Goal: Task Accomplishment & Management: Use online tool/utility

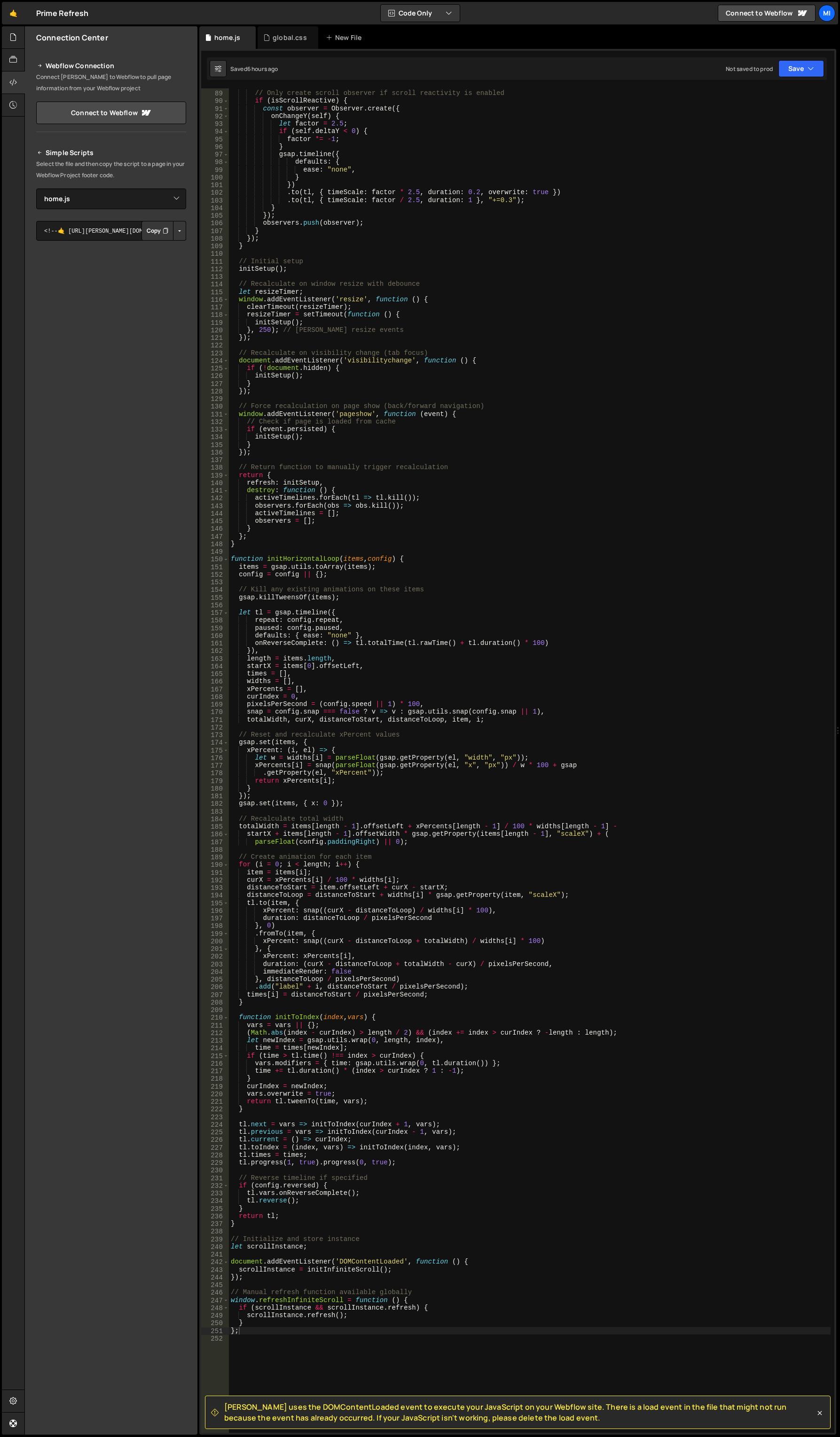
select select "46578"
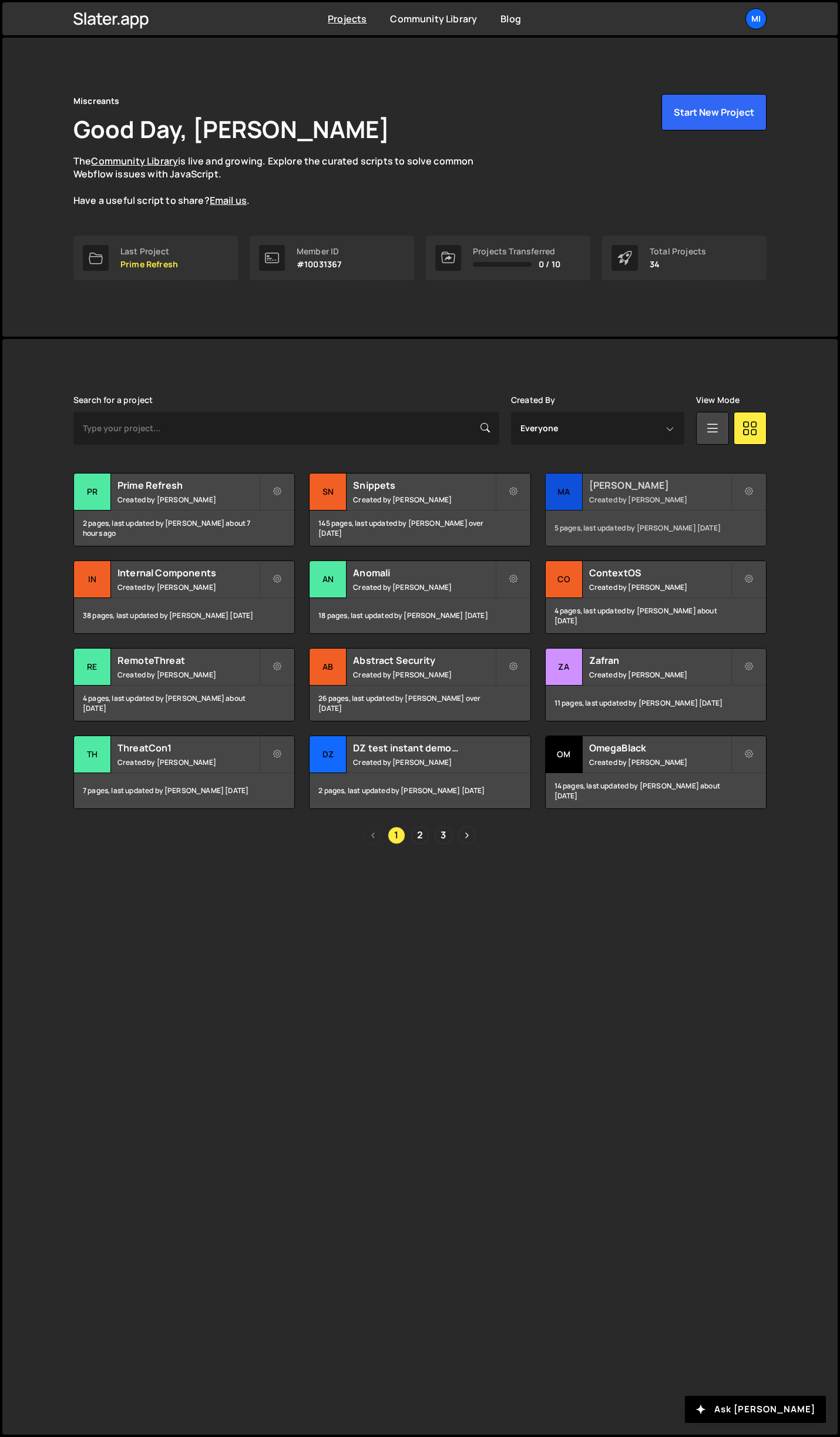
click at [633, 483] on h2 "[PERSON_NAME]" at bounding box center [659, 485] width 142 height 13
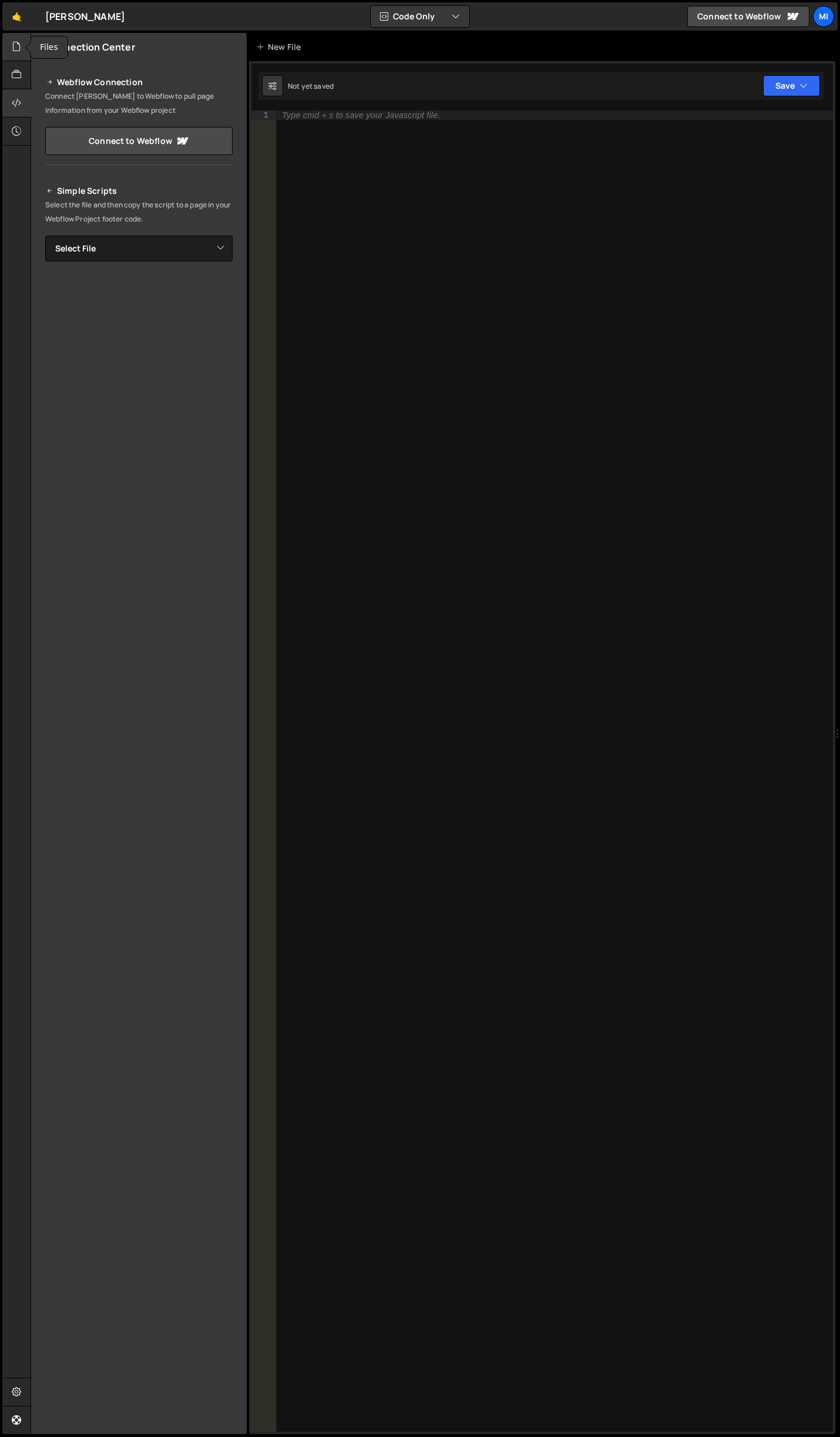
click at [16, 47] on icon at bounding box center [16, 46] width 9 height 13
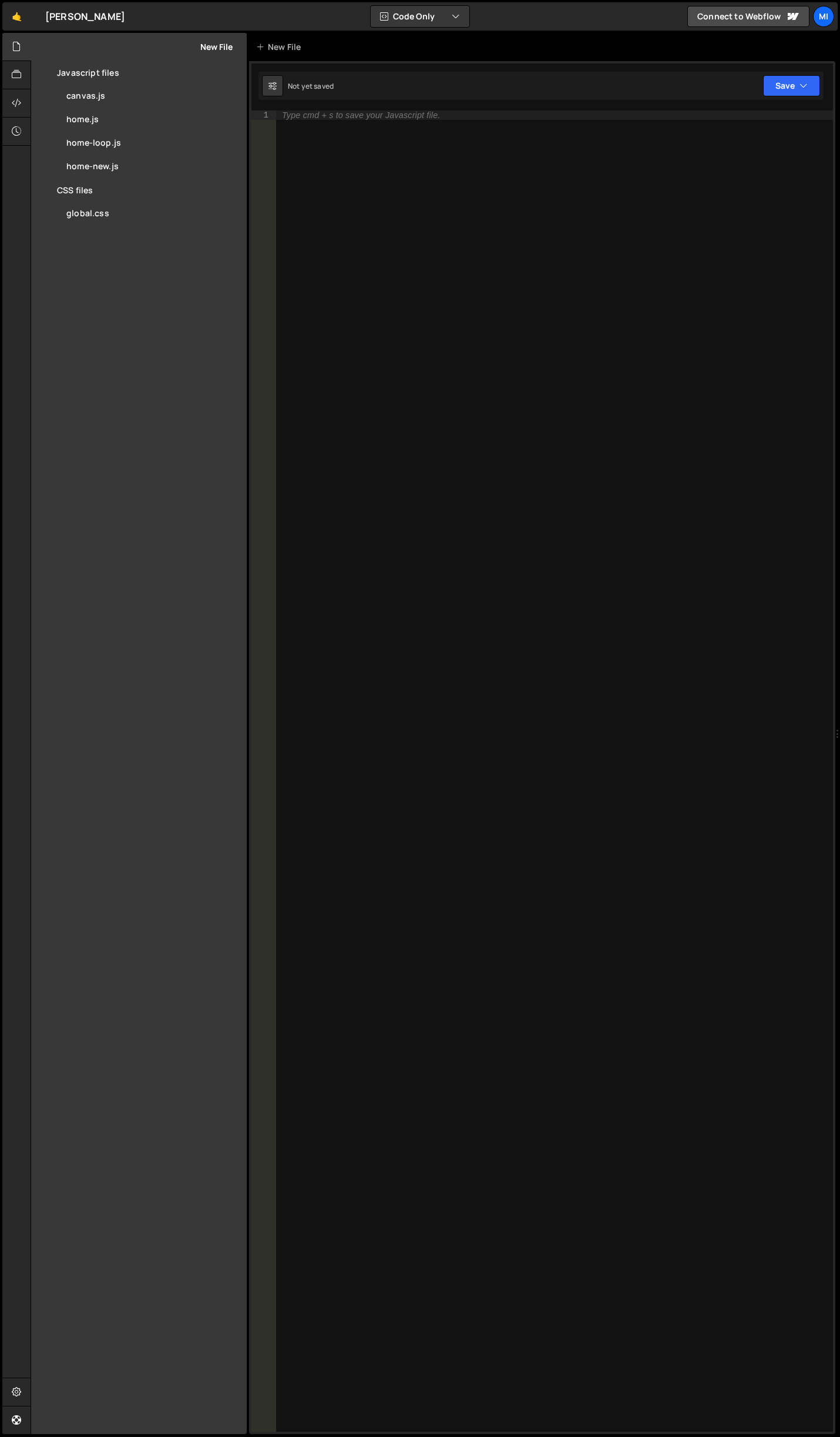
click at [202, 43] on button "New File" at bounding box center [210, 47] width 44 height 9
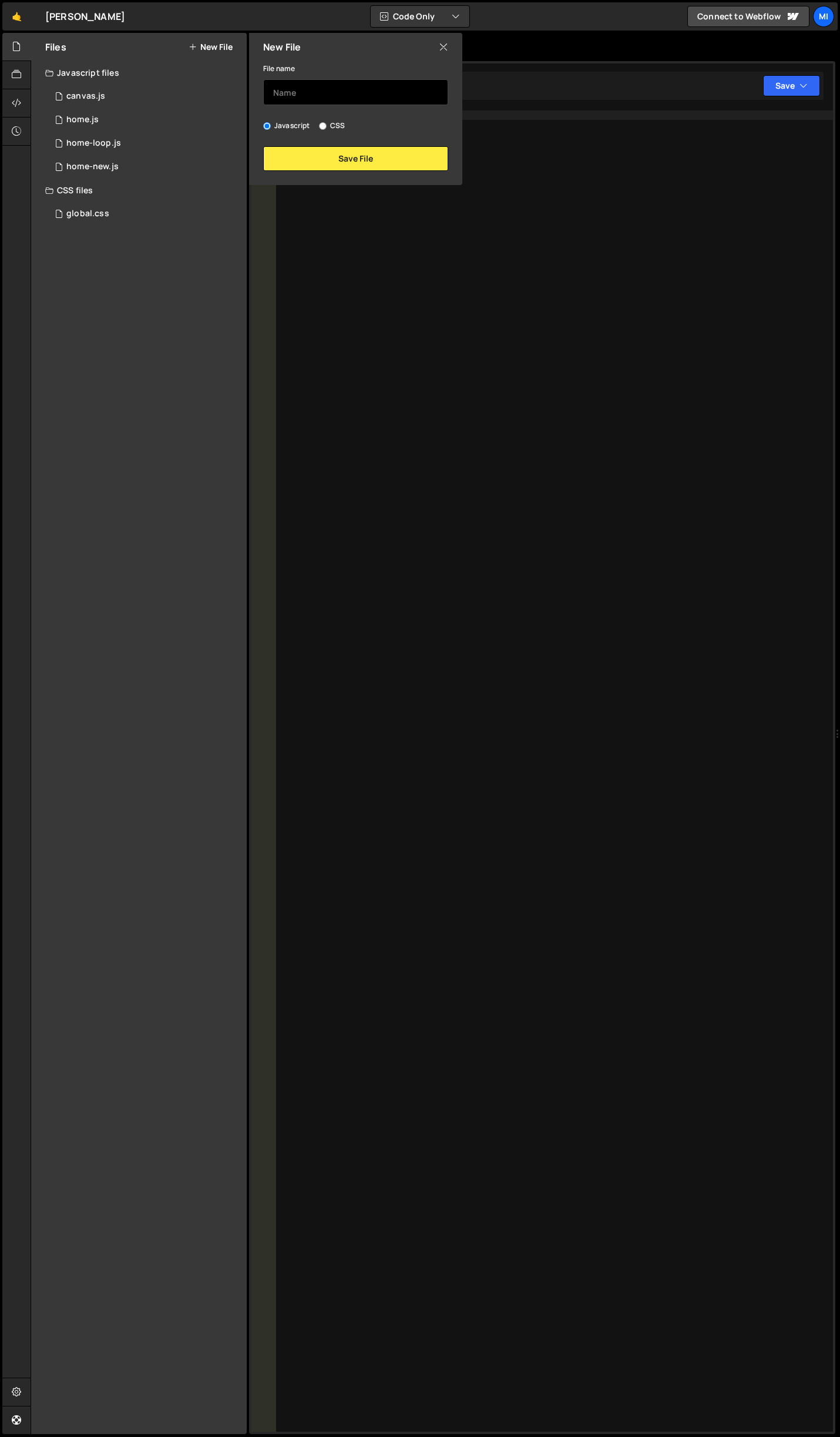
click at [316, 96] on input "text" at bounding box center [356, 92] width 185 height 26
type input "cube"
click at [328, 148] on button "Save File" at bounding box center [356, 158] width 185 height 24
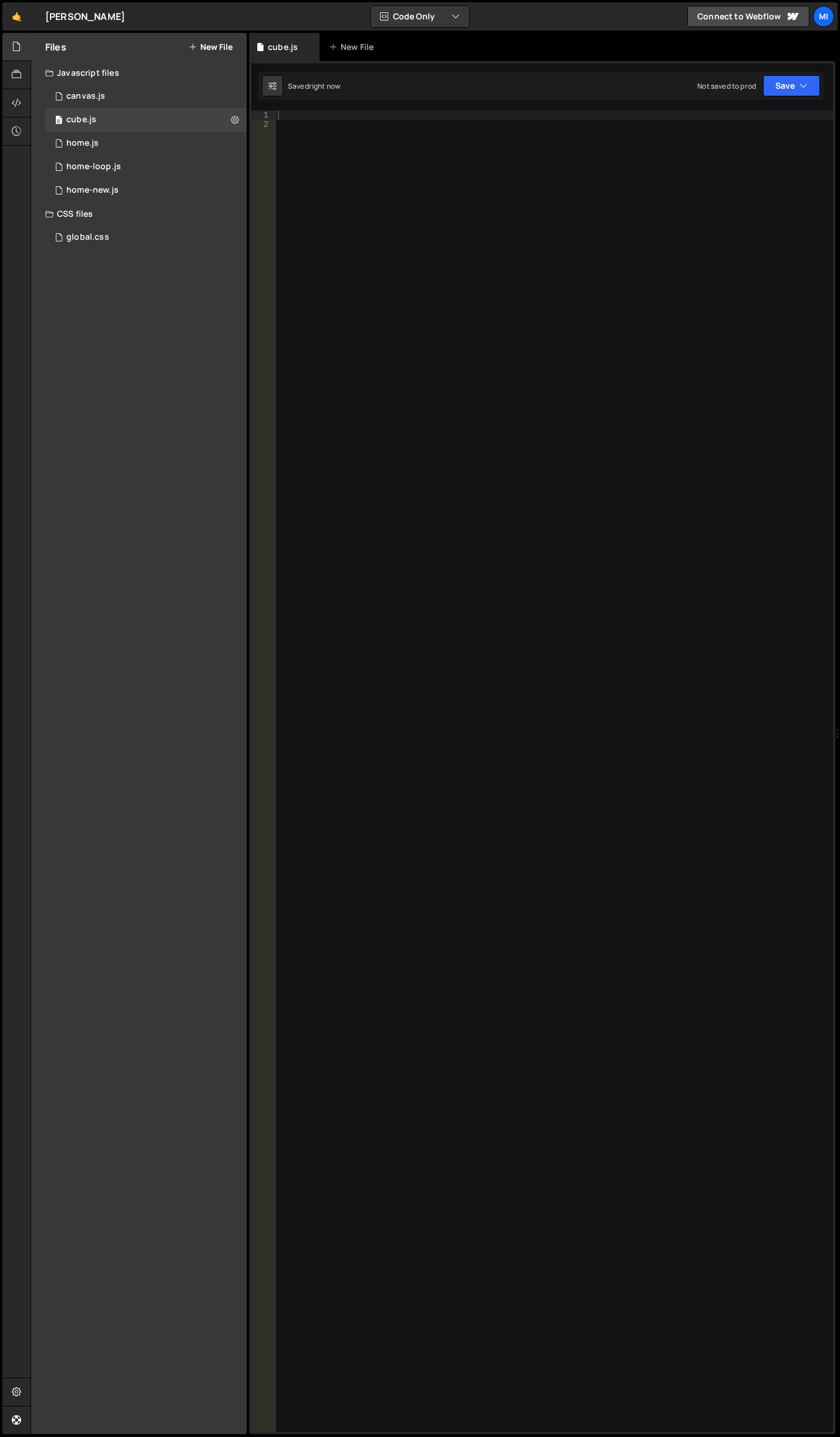
click at [438, 211] on div at bounding box center [554, 780] width 558 height 1340
paste textarea "initAnimate();"
type textarea "initAnimate();"
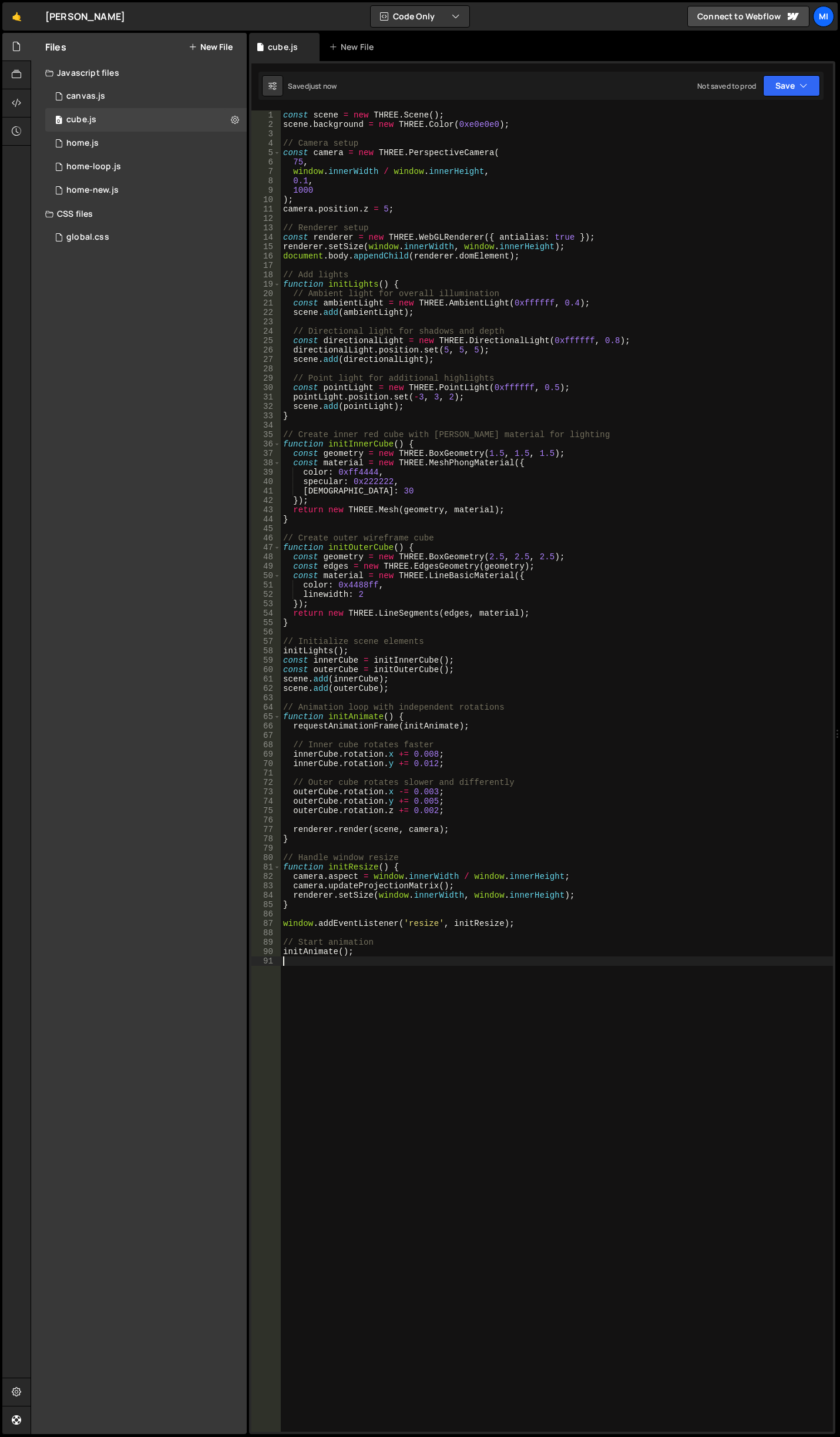
click at [474, 102] on div "1 Type cmd + s to save your Javascript file. הההההההההההההההההההההההההההההההההה…" at bounding box center [542, 747] width 586 height 1373
click at [510, 261] on div "const scene = new THREE . Scene ( ) ; scene . background = new THREE . Color ( …" at bounding box center [557, 780] width 552 height 1340
type textarea "document.body.appendChild(renderer.domElement);"
click at [565, 268] on div "const scene = new THREE . Scene ( ) ; scene . background = new THREE . Color ( …" at bounding box center [557, 770] width 552 height 1321
click at [443, 286] on div "const scene = new THREE . Scene ( ) ; scene . background = new THREE . Color ( …" at bounding box center [557, 780] width 552 height 1340
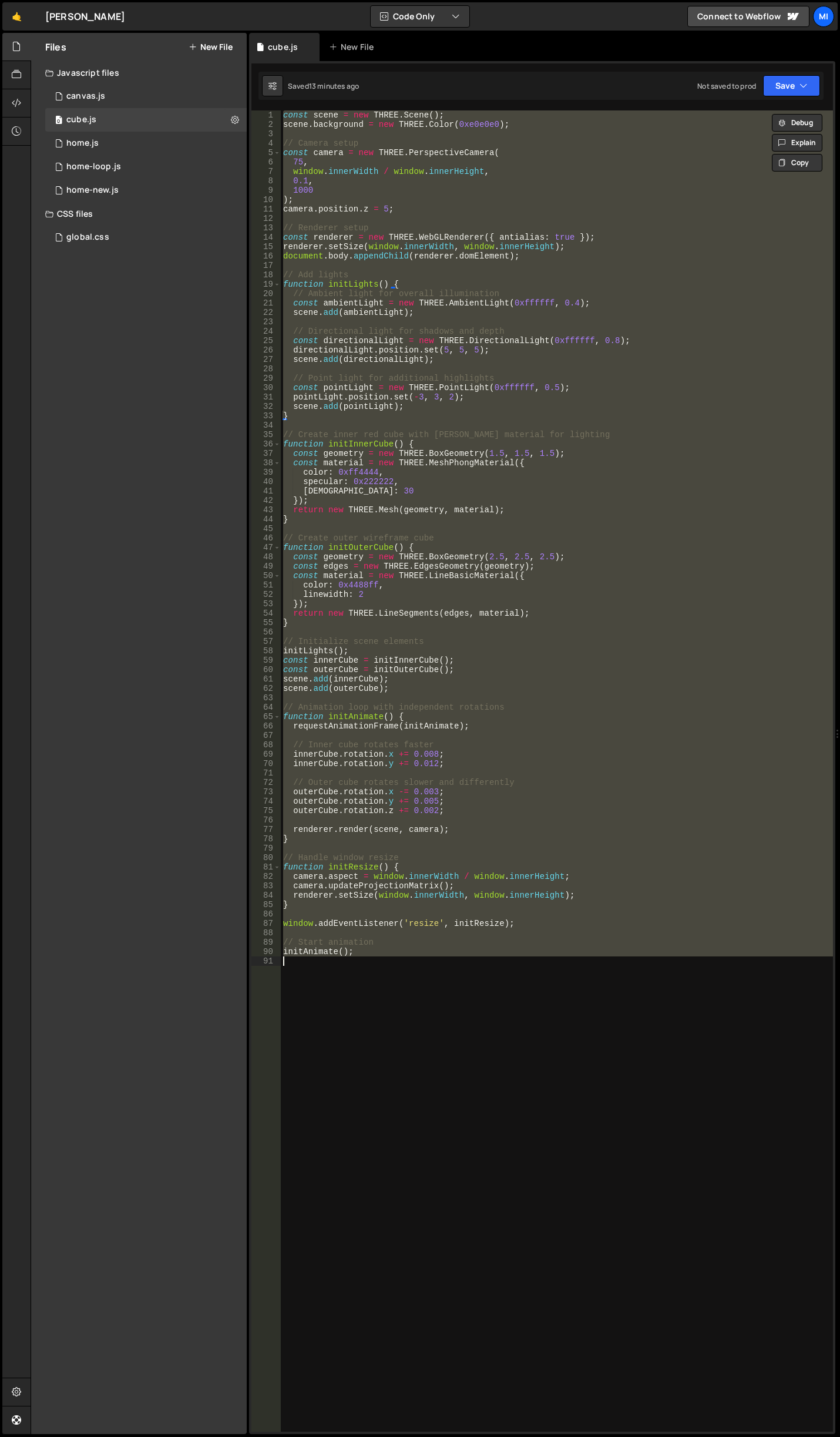
paste textarea "initAnimate();"
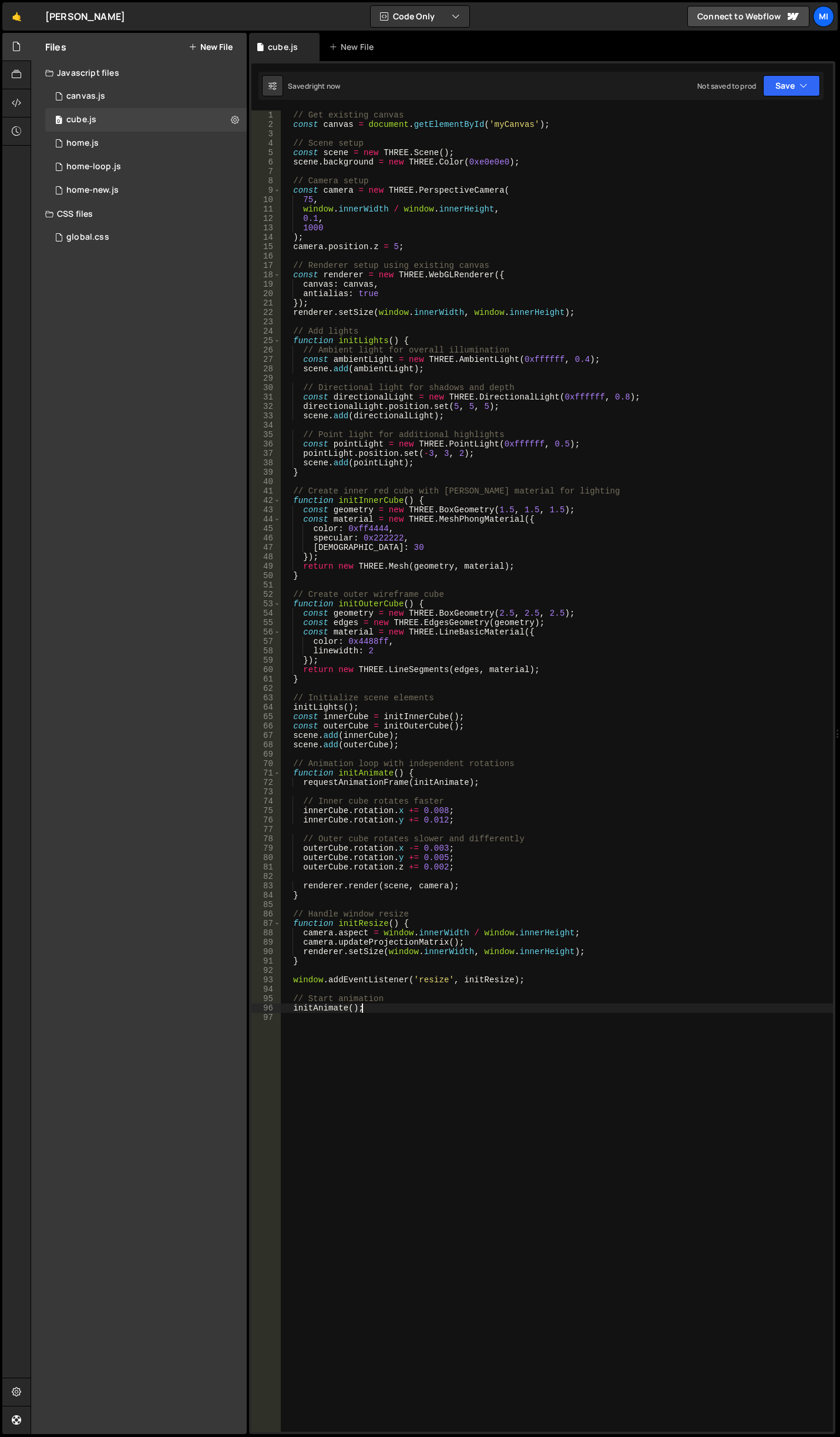
click at [344, 118] on div "// Get existing canvas const canvas = document . getElementById ( 'myCanvas' ) …" at bounding box center [557, 780] width 552 height 1340
type textarea "const canvas = document.getElementById('myCanvas');"
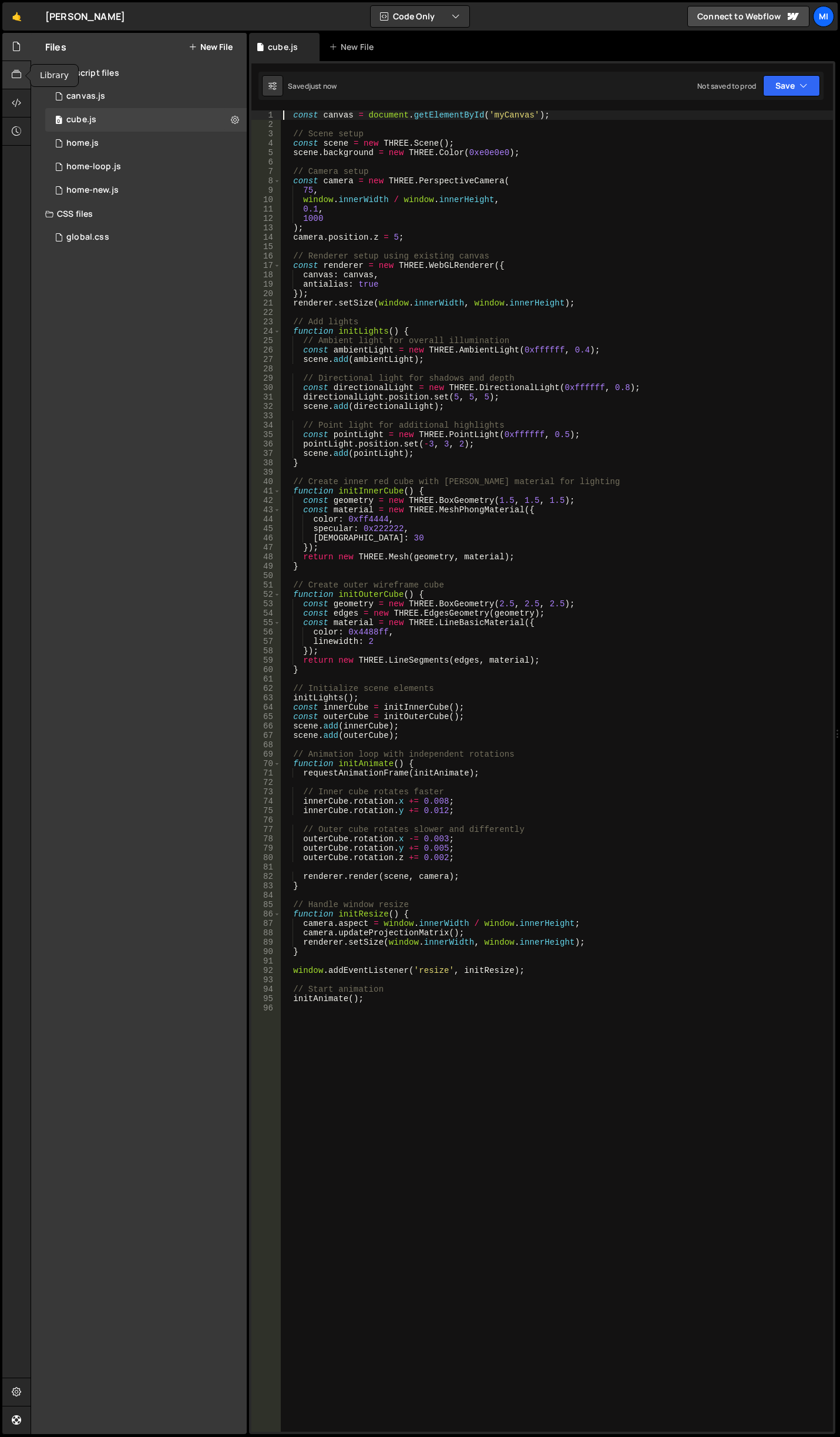
click at [17, 87] on div at bounding box center [16, 75] width 29 height 28
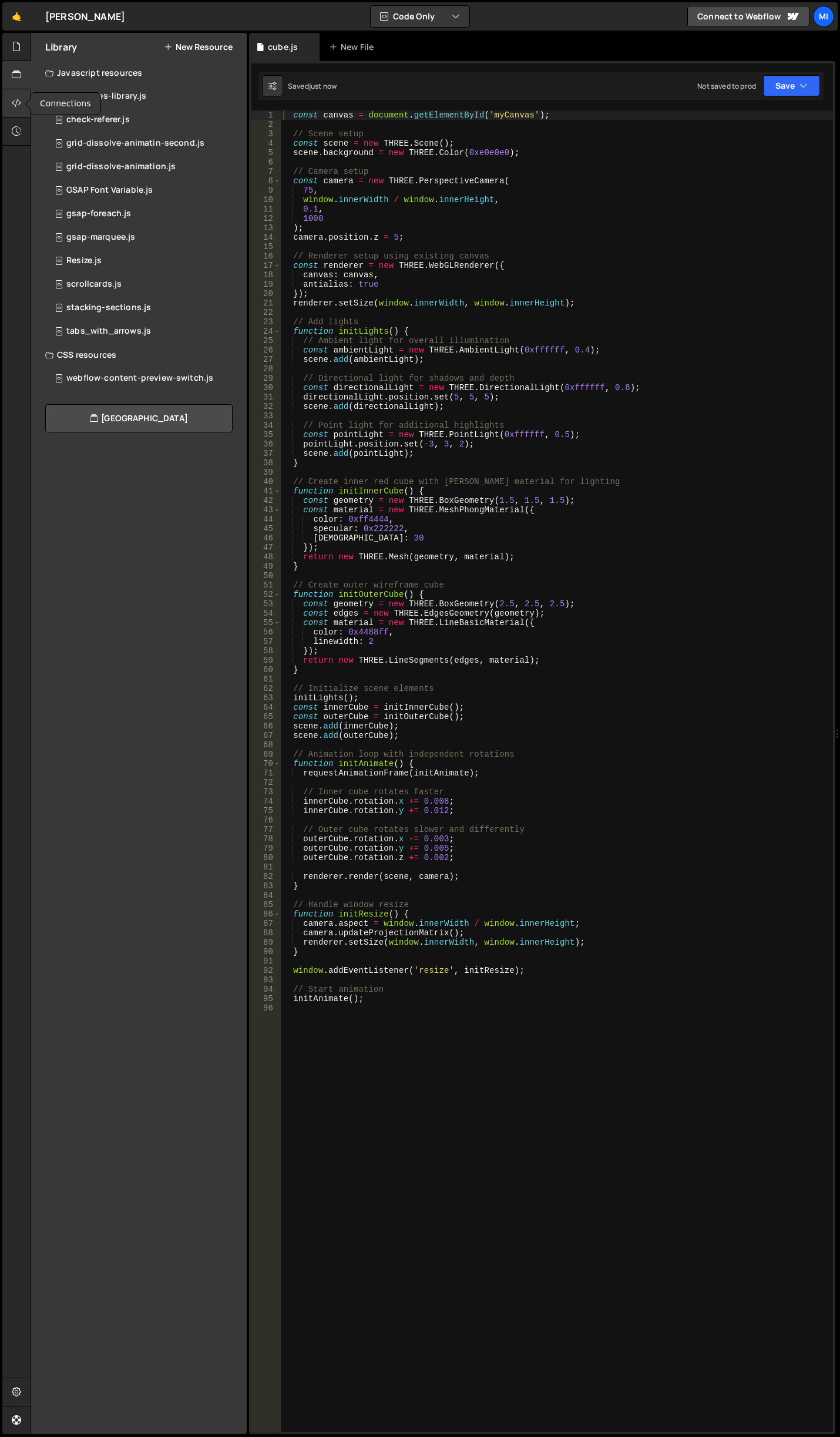
click at [18, 104] on icon at bounding box center [16, 102] width 9 height 13
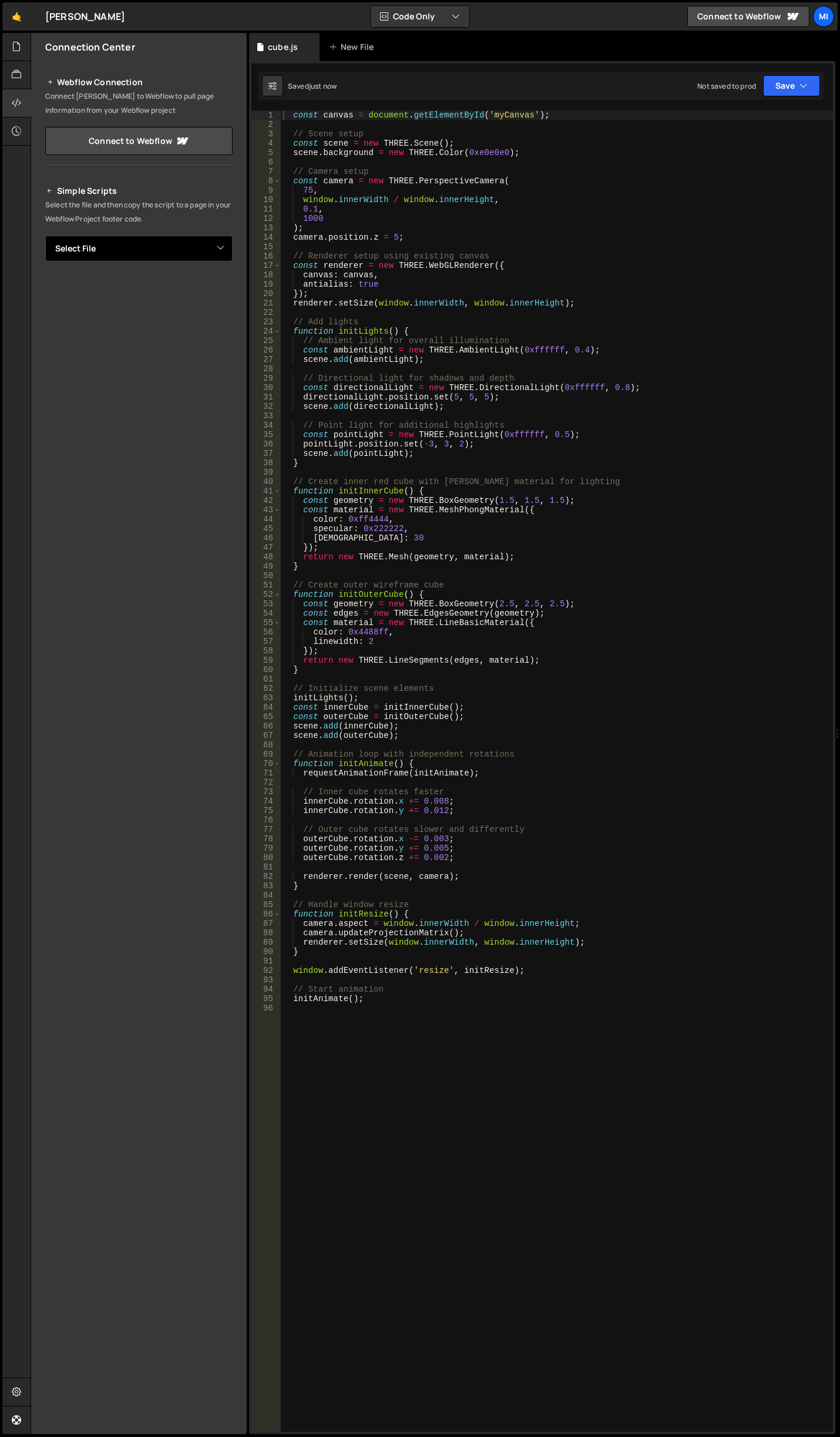
click at [172, 252] on select "Select File canvas.js home.js home-loop.js home-new.js global.css cube.js" at bounding box center [139, 248] width 188 height 26
select select "46597"
click at [45, 236] on select "Select File canvas.js home.js home-loop.js home-new.js global.css cube.js" at bounding box center [139, 248] width 188 height 26
click at [228, 285] on button "Button group with nested dropdown" at bounding box center [224, 288] width 17 height 24
click at [211, 303] on link "Copy Staging js" at bounding box center [183, 311] width 98 height 17
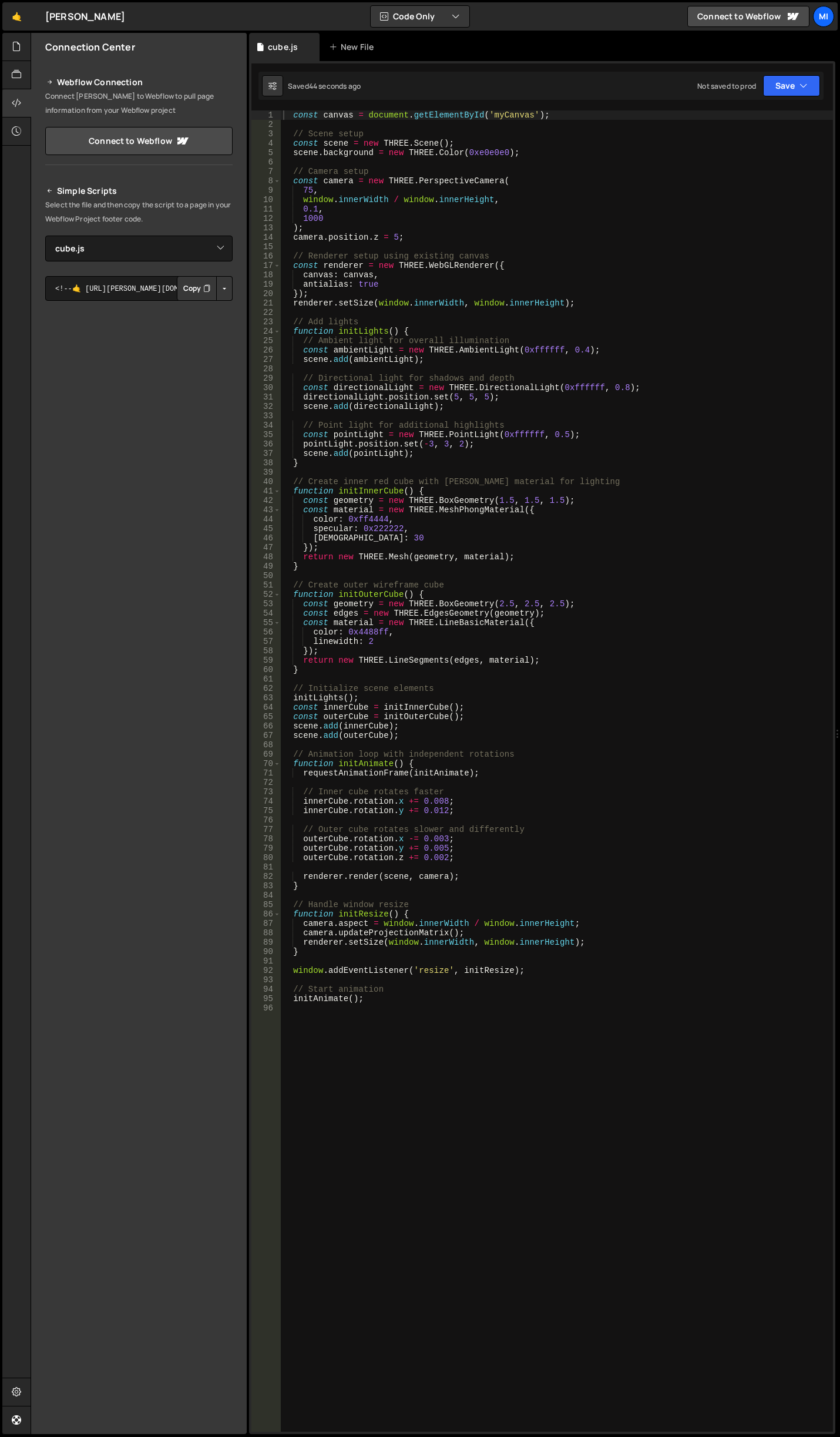
click at [490, 110] on div "1 Type cmd + s to save your Javascript file. הההההההההההההההההההההההההההההההההה…" at bounding box center [542, 747] width 586 height 1373
drag, startPoint x: 491, startPoint y: 114, endPoint x: 530, endPoint y: 118, distance: 39.2
click at [530, 119] on div "const canvas = document . getElementById ( 'myCanvas' ) ; // Scene setup const …" at bounding box center [557, 780] width 552 height 1340
click at [443, 218] on div "const canvas = document . getElementById ( 'engine' ) ; // Scene setup const sc…" at bounding box center [557, 780] width 552 height 1340
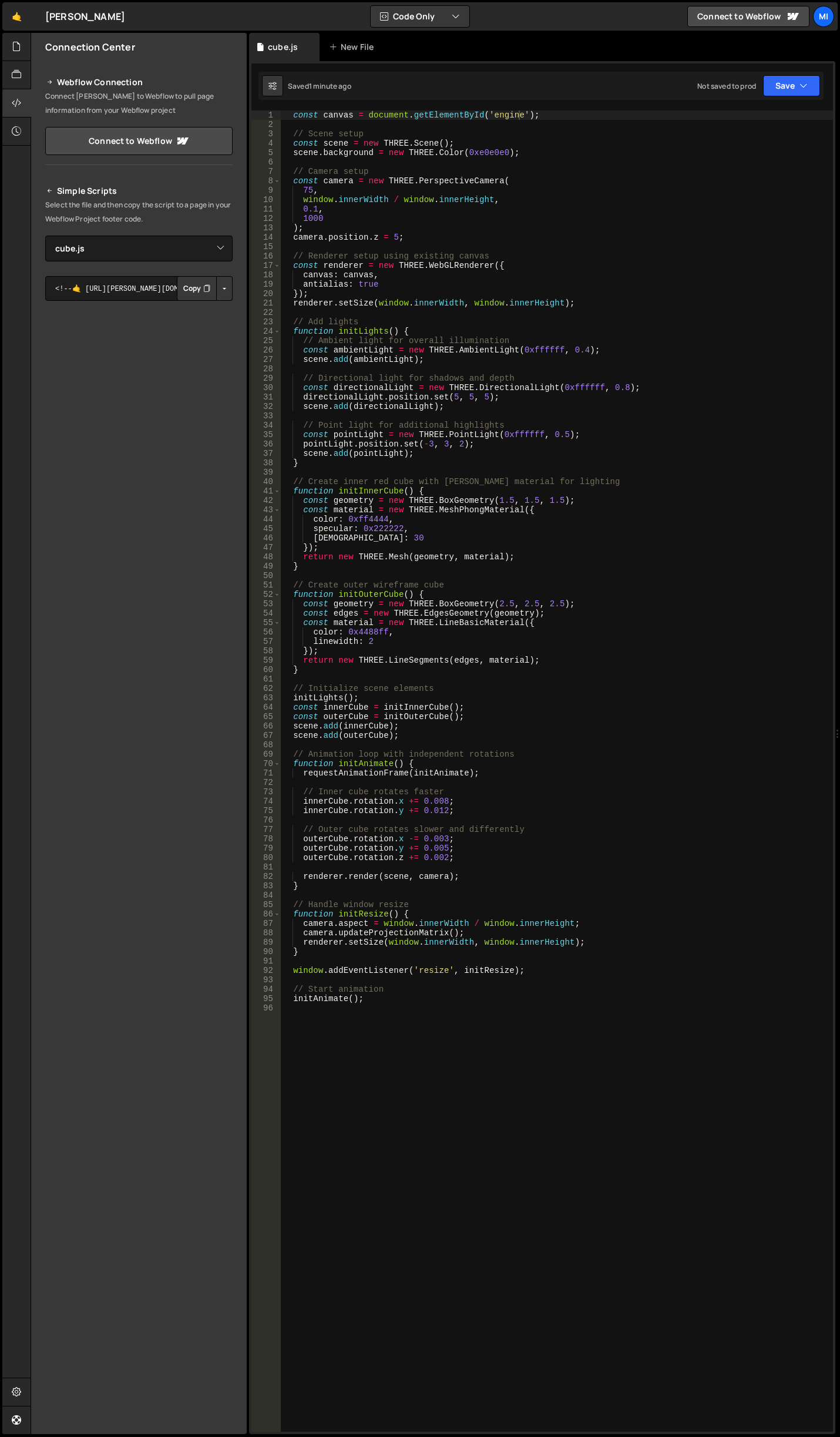
scroll to position [0, 2]
click at [465, 229] on div "const canvas = document . getElementById ( 'engine' ) ; // Scene setup const sc…" at bounding box center [557, 780] width 552 height 1340
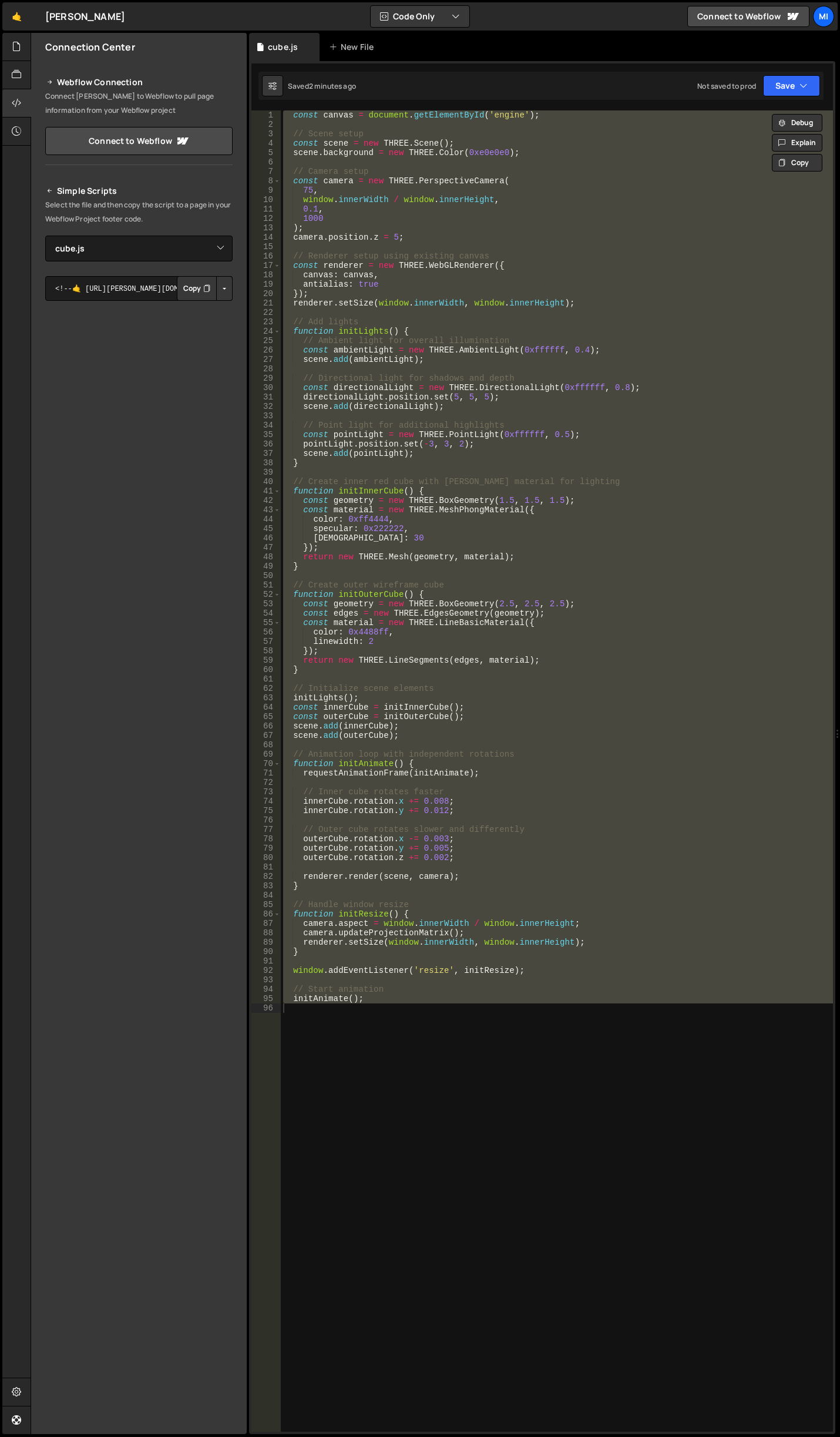
click at [376, 593] on div "const canvas = document . getElementById ( 'engine' ) ; // Scene setup const sc…" at bounding box center [557, 770] width 552 height 1321
paste textarea "initAnimate();"
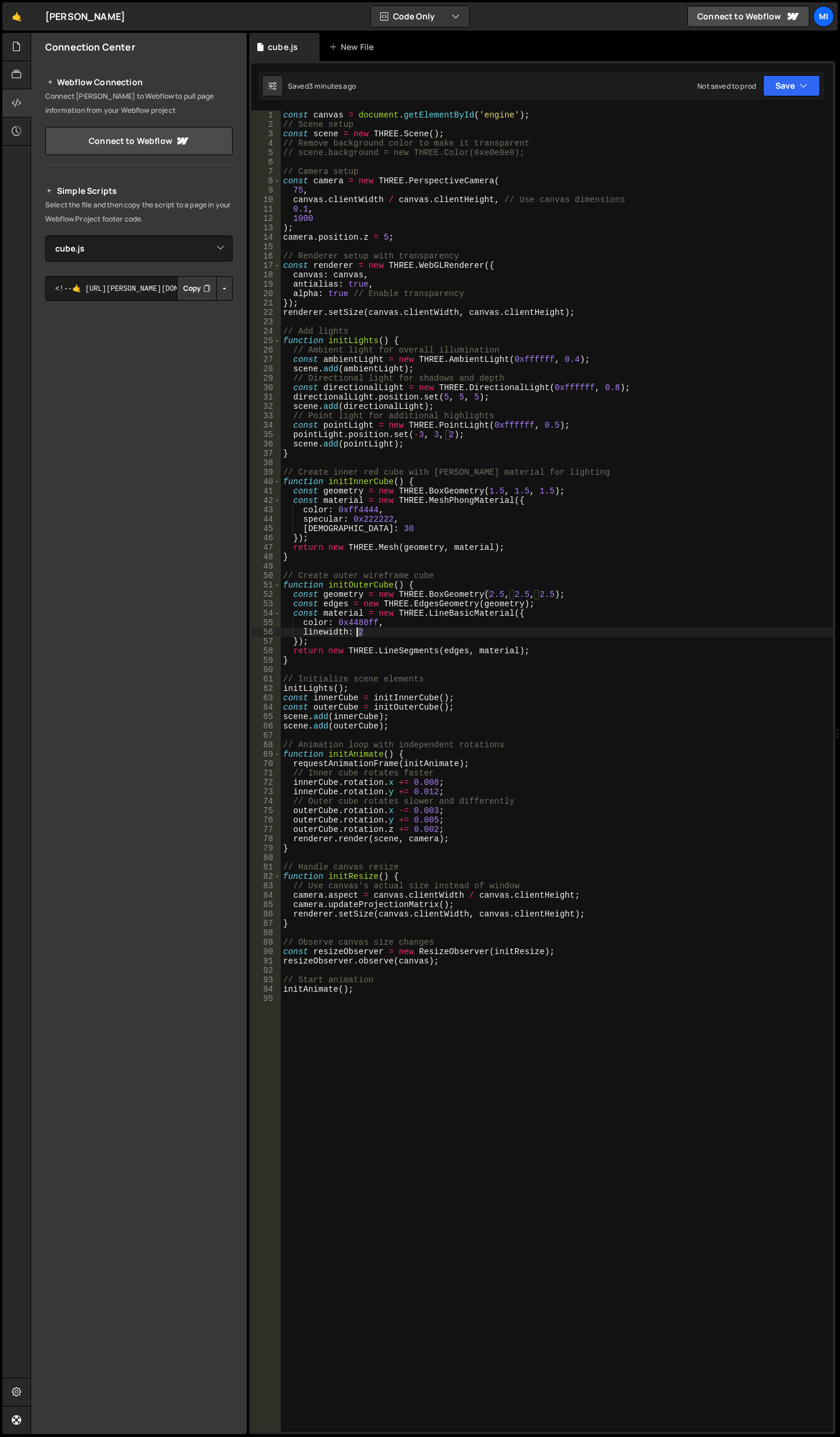
drag, startPoint x: 364, startPoint y: 633, endPoint x: 357, endPoint y: 633, distance: 7.0
click at [357, 633] on div "const canvas = document . getElementById ( 'engine' ) ; // Scene setup const sc…" at bounding box center [557, 780] width 552 height 1340
drag, startPoint x: 364, startPoint y: 634, endPoint x: 358, endPoint y: 633, distance: 6.1
click at [358, 633] on div "const canvas = document . getElementById ( 'engine' ) ; // Scene setup const sc…" at bounding box center [557, 780] width 552 height 1340
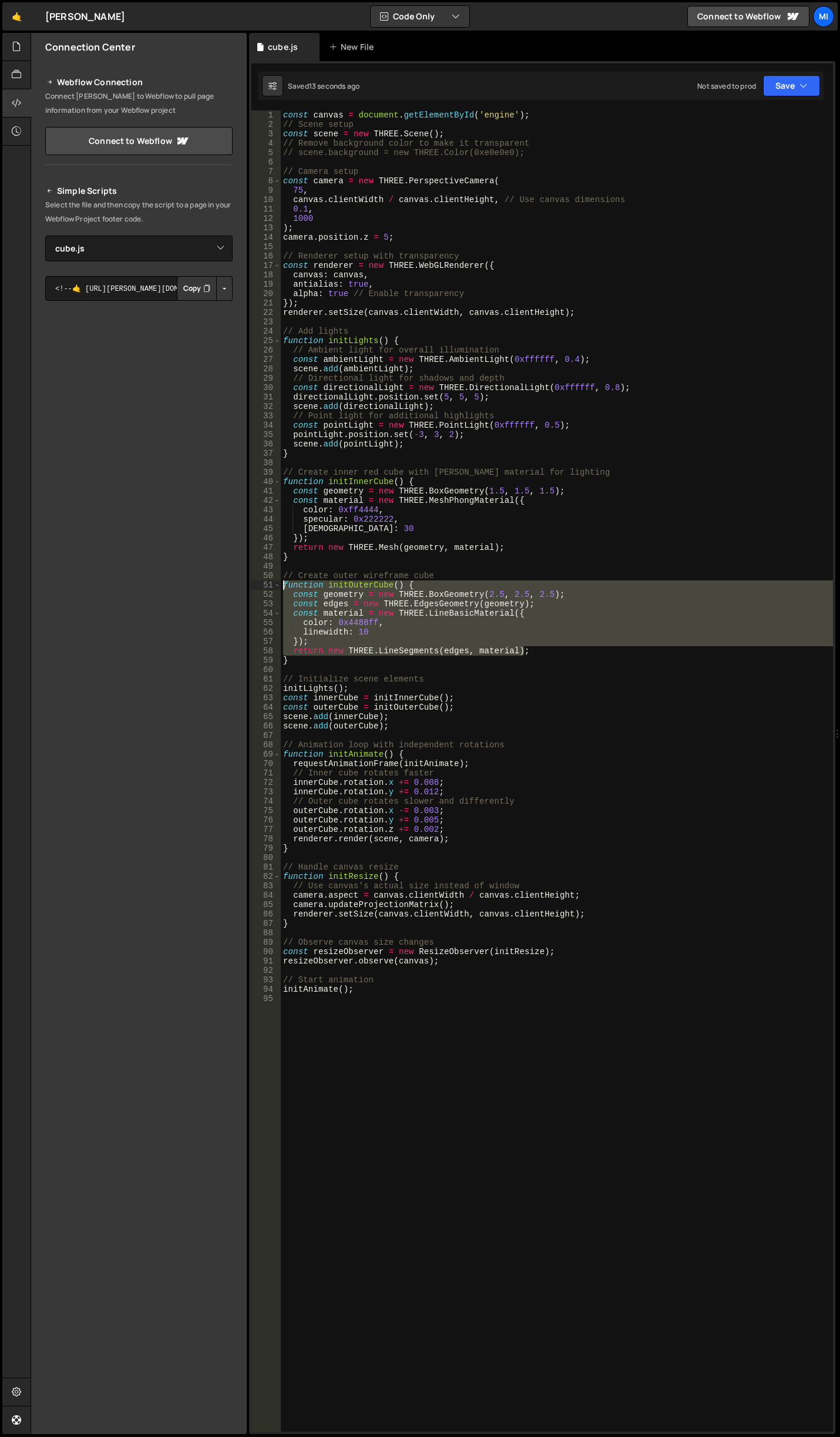
drag, startPoint x: 543, startPoint y: 653, endPoint x: 207, endPoint y: 584, distance: 343.0
click at [207, 584] on div "Files New File Javascript files 0 canvas.js 0 0 cube.js 0 0 home.js 0 0 0" at bounding box center [435, 733] width 809 height 1402
click at [309, 660] on div "const canvas = document . getElementById ( 'engine' ) ; // Scene setup const sc…" at bounding box center [557, 780] width 552 height 1340
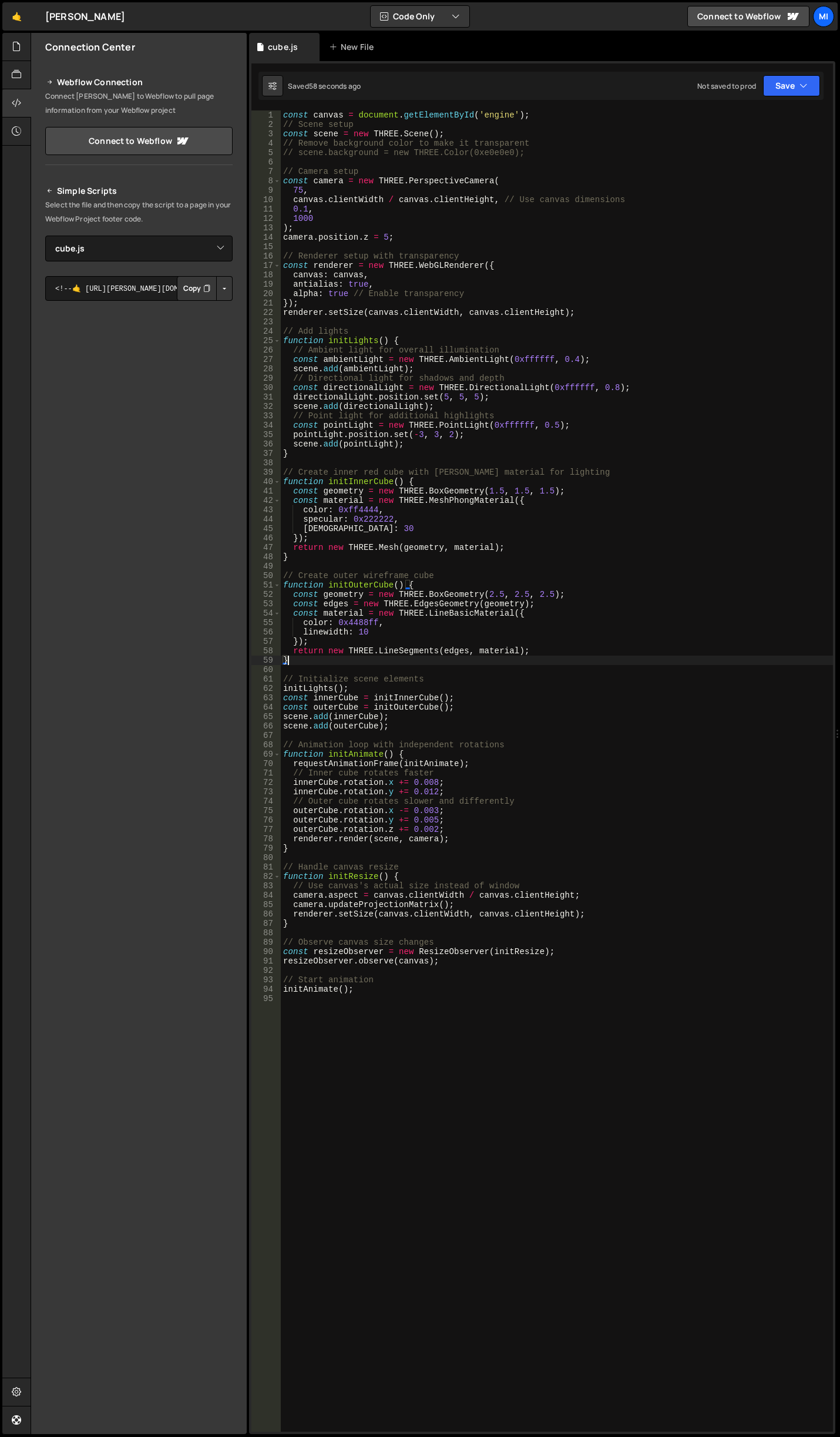
scroll to position [0, 0]
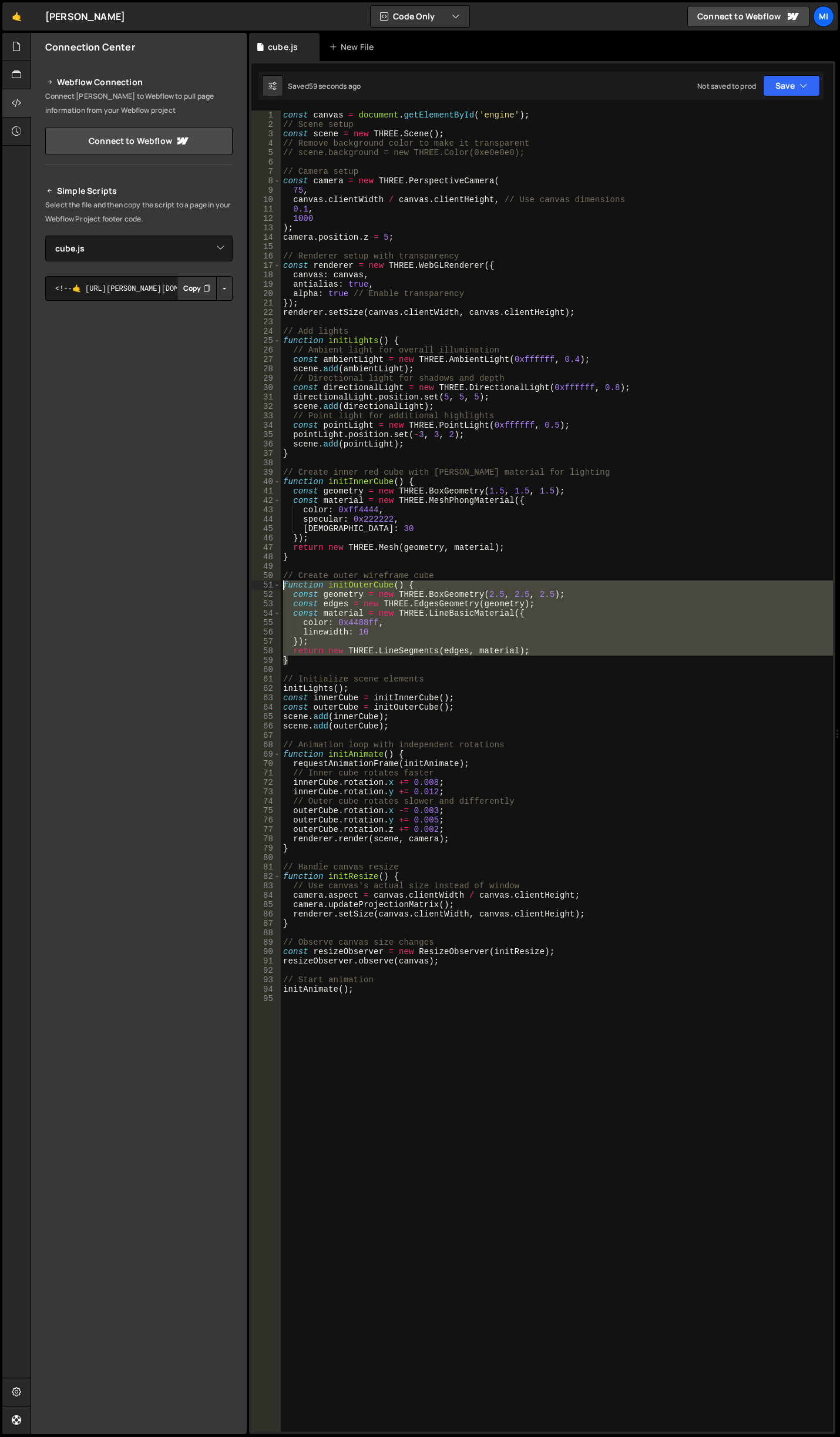
drag, startPoint x: 296, startPoint y: 661, endPoint x: 238, endPoint y: 585, distance: 95.6
click at [238, 585] on div "Files New File Javascript files 0 canvas.js 0 0 cube.js 0 0 home.js 0 0 0" at bounding box center [435, 733] width 809 height 1402
paste textarea "}"
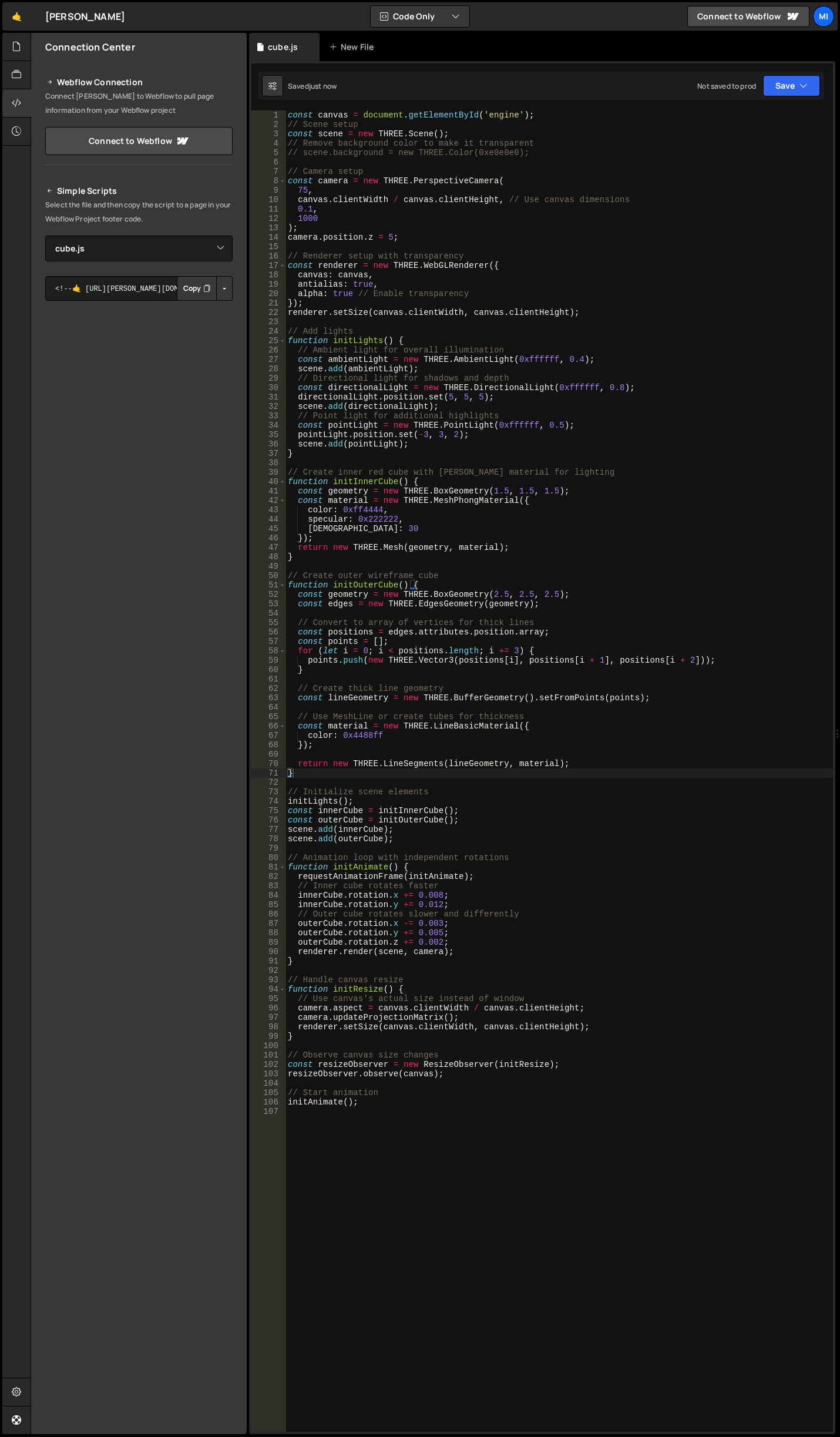
click at [447, 733] on div "const canvas = document . getElementById ( 'engine' ) ; // Scene setup const sc…" at bounding box center [559, 780] width 547 height 1340
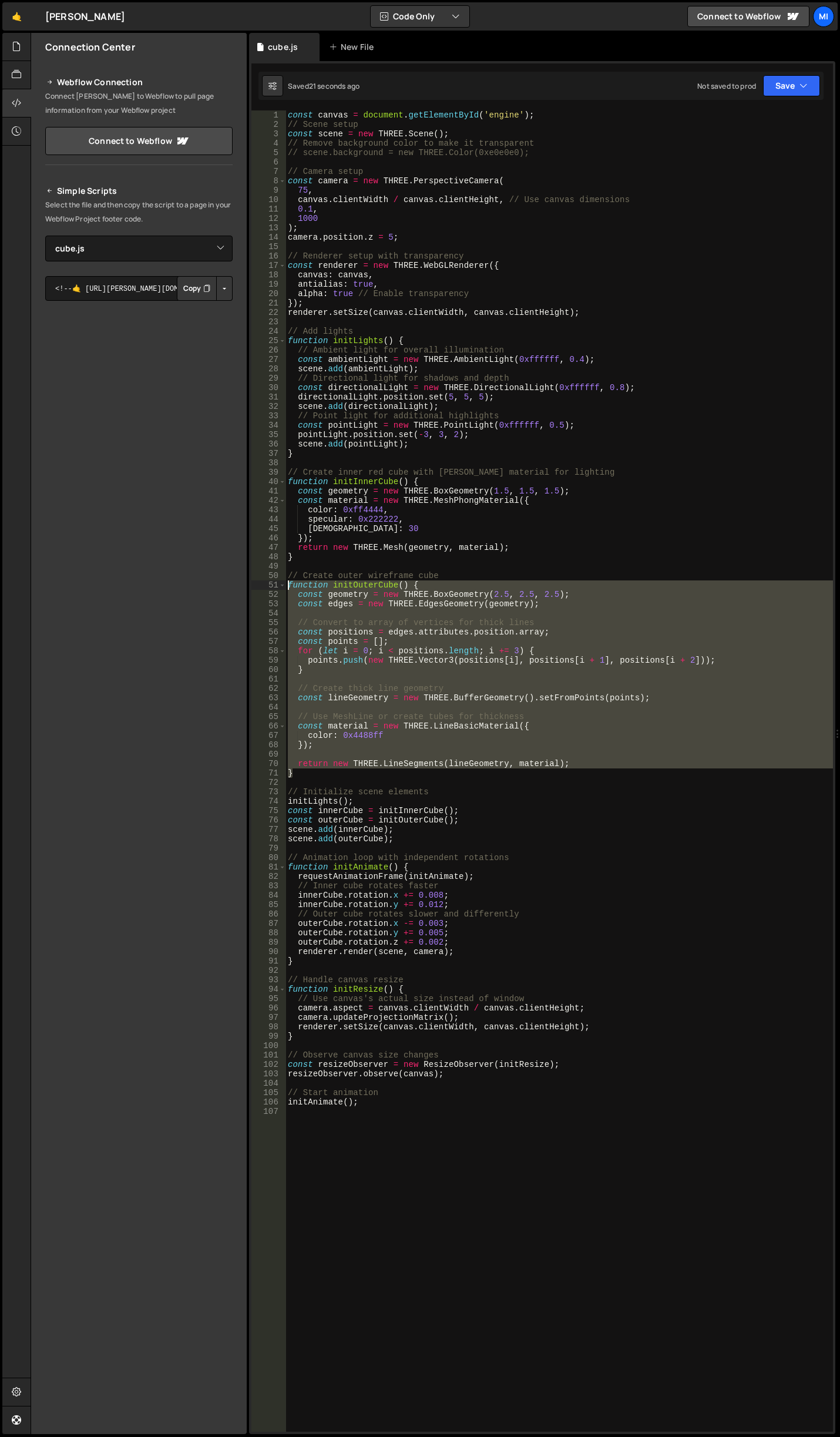
drag, startPoint x: 305, startPoint y: 773, endPoint x: 241, endPoint y: 584, distance: 199.5
click at [241, 584] on div "Files New File Javascript files 0 canvas.js 0 0 cube.js 0 0 home.js 0 0 0" at bounding box center [435, 733] width 809 height 1402
paste textarea "}"
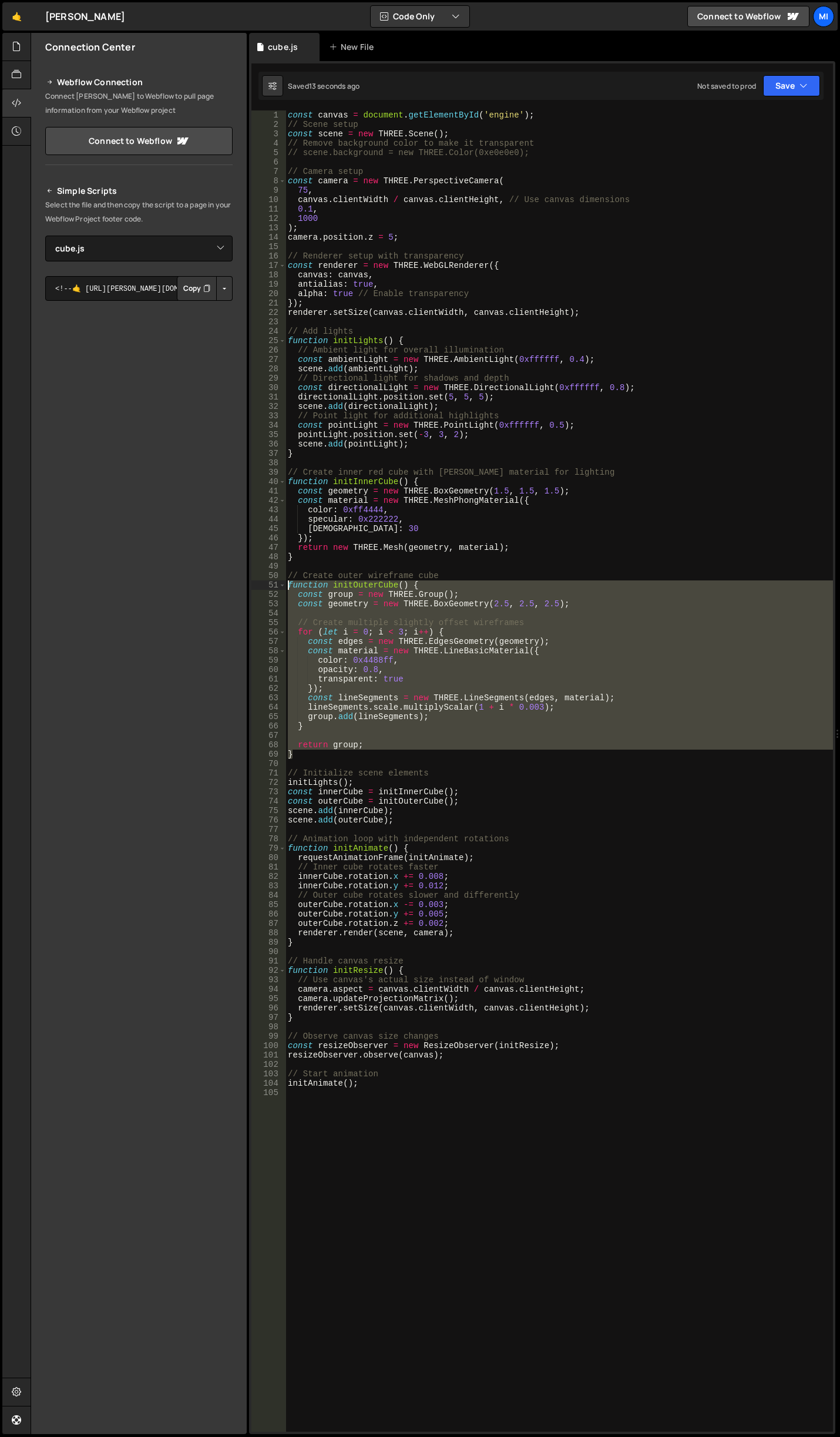
drag, startPoint x: 295, startPoint y: 756, endPoint x: 259, endPoint y: 588, distance: 171.8
click at [259, 588] on div "} 1 2 3 4 5 6 7 8 9 10 11 12 13 14 15 16 17 18 19 20 21 22 23 24 25 26 27 28 29…" at bounding box center [542, 770] width 581 height 1321
paste textarea "}"
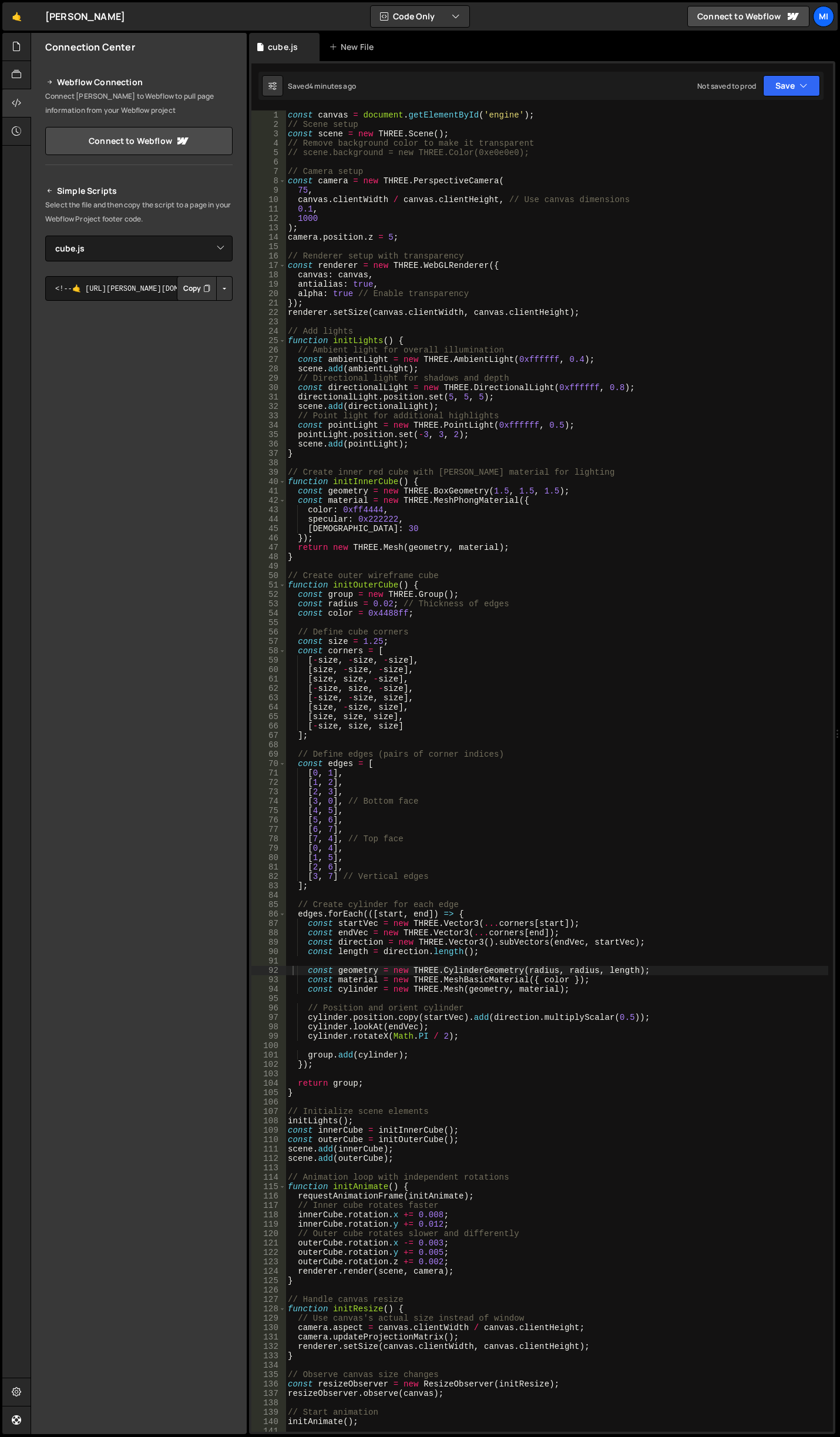
click at [551, 932] on div "const canvas = document . getElementById ( 'engine' ) ; // Scene setup const sc…" at bounding box center [557, 780] width 543 height 1340
drag, startPoint x: 379, startPoint y: 611, endPoint x: 404, endPoint y: 611, distance: 25.0
click at [404, 611] on div "const canvas = document . getElementById ( 'engine' ) ; // Scene setup const sc…" at bounding box center [557, 780] width 543 height 1340
paste textarea "005CFF"
type textarea "const color = 0x005CFF;"
